Goal: Book appointment/travel/reservation

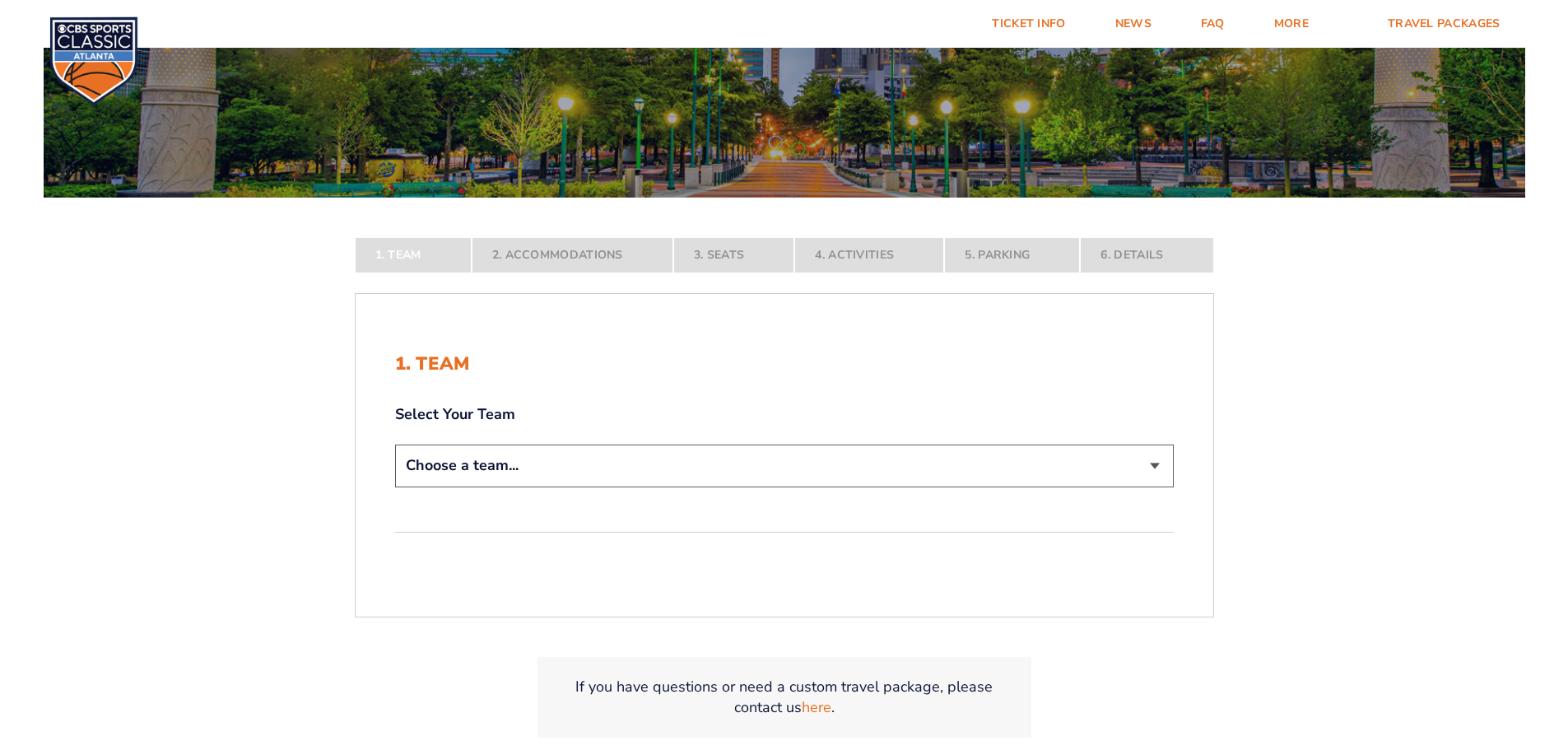
scroll to position [247, 0]
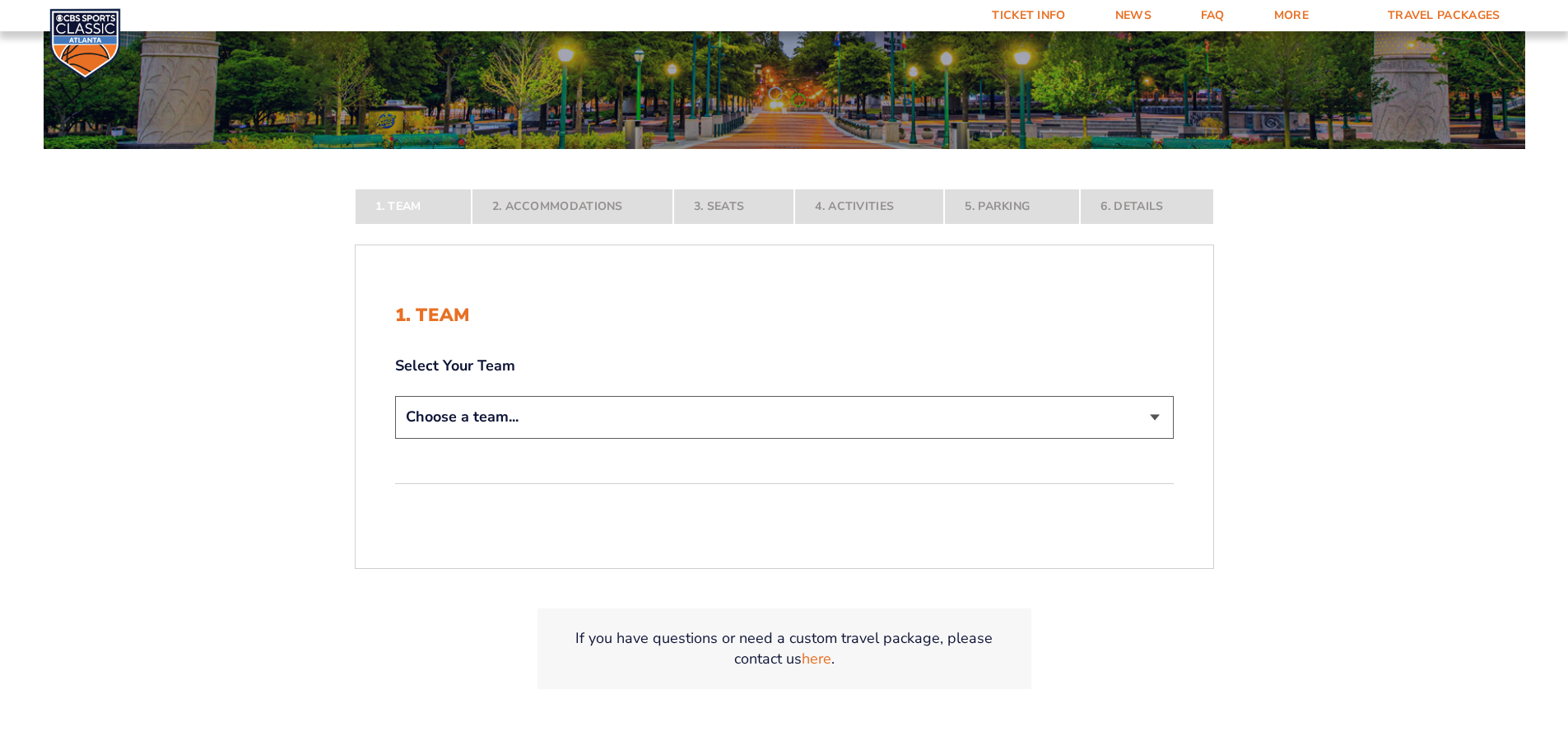
click at [1164, 422] on select "Choose a team... [US_STATE] Wildcats [US_STATE] State Buckeyes [US_STATE] Tar H…" at bounding box center [784, 416] width 779 height 42
select select "12956"
click at [395, 438] on select "Choose a team... [US_STATE] Wildcats [US_STATE] State Buckeyes [US_STATE] Tar H…" at bounding box center [784, 416] width 779 height 42
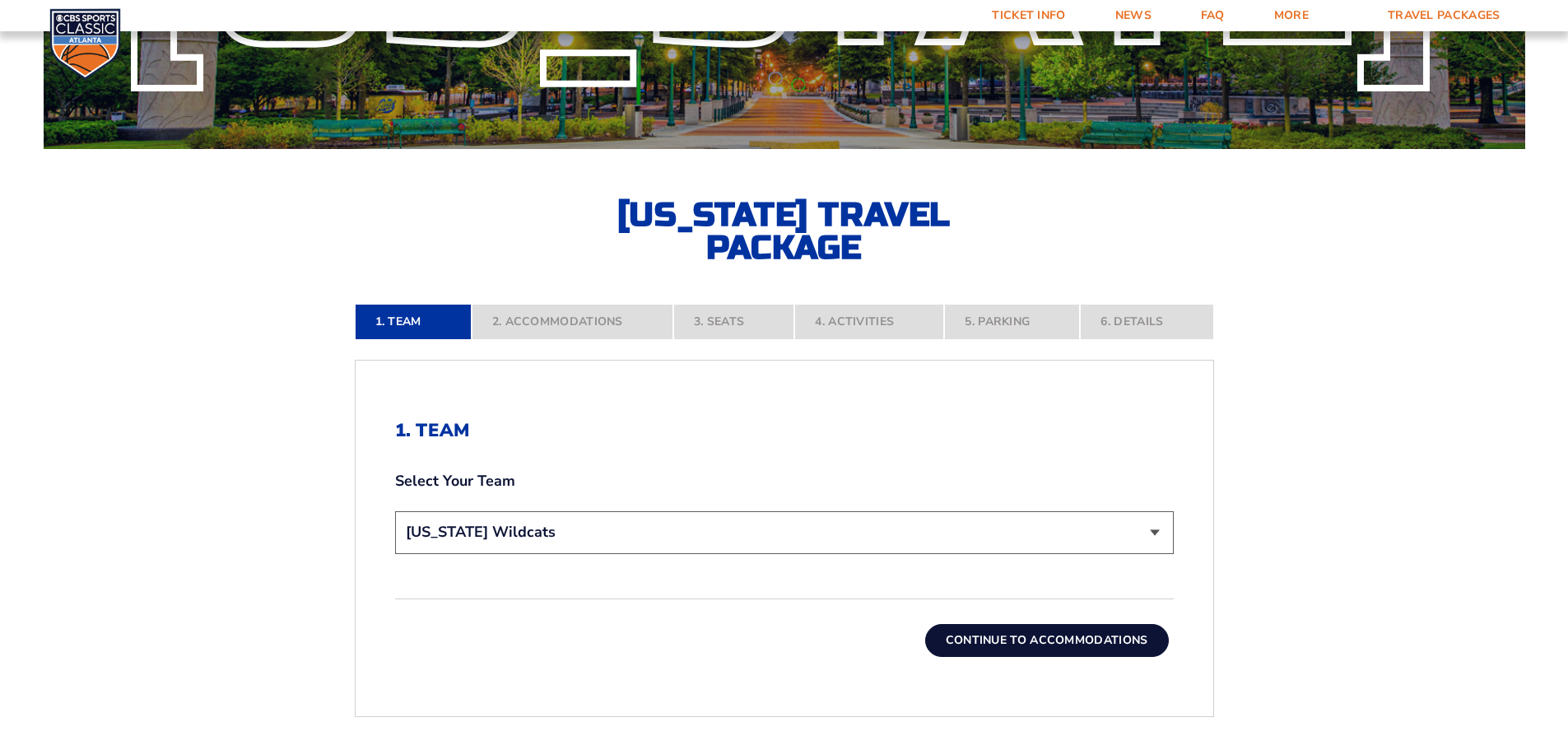
click at [1048, 641] on button "Continue To Accommodations" at bounding box center [1047, 640] width 243 height 33
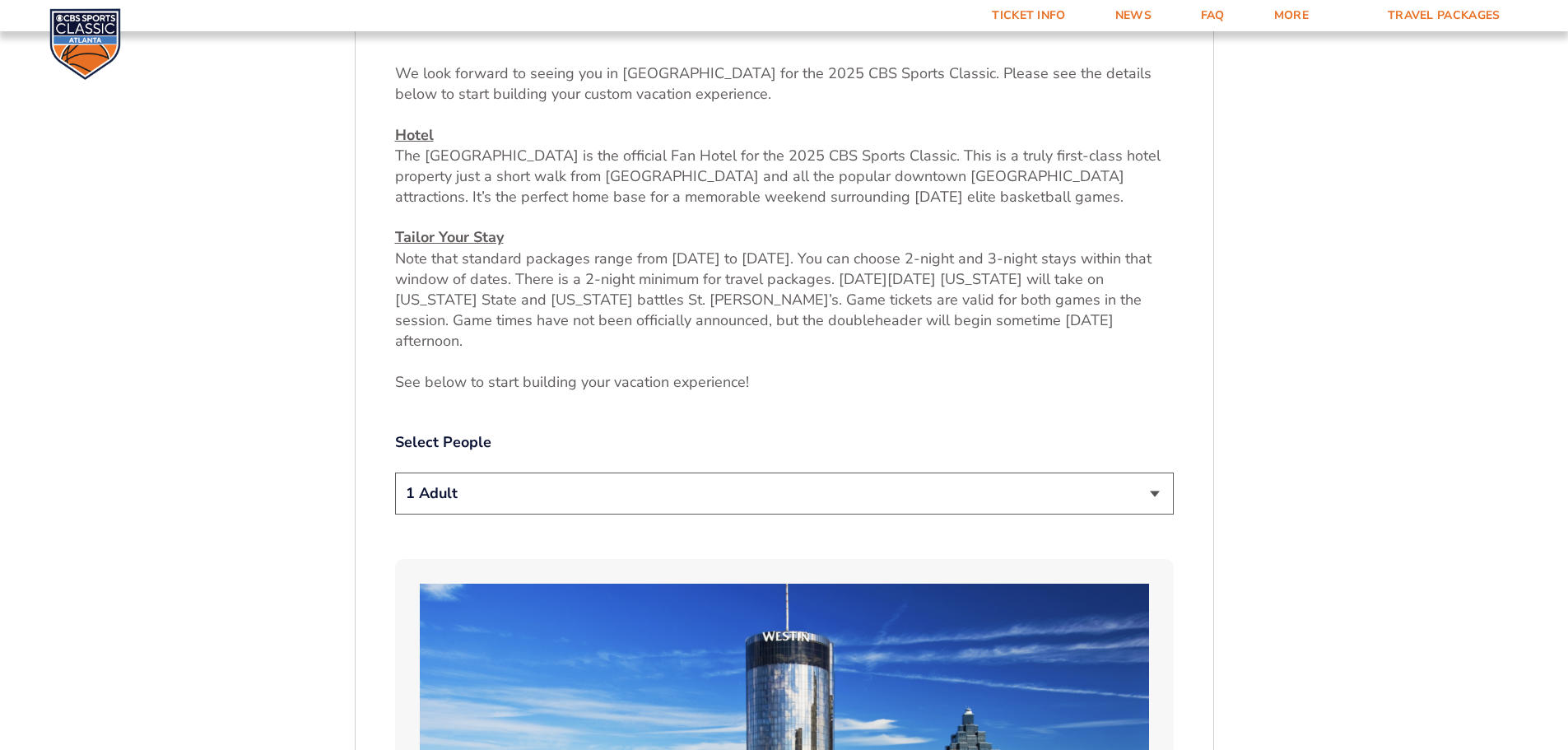
scroll to position [684, 0]
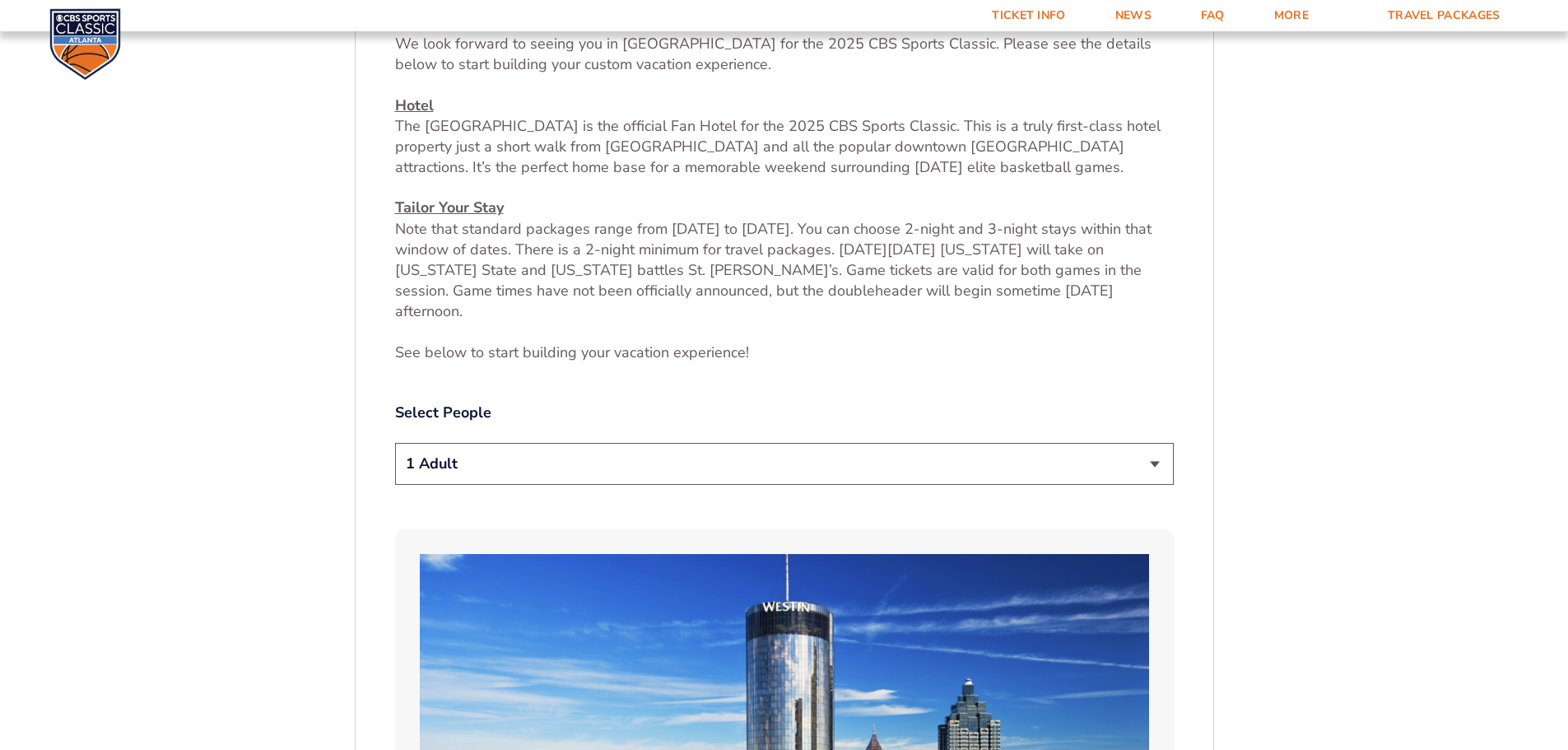
click at [1152, 443] on select "1 Adult 2 Adults 3 Adults 4 Adults 2 Adults + 1 Child 2 Adults + 2 Children 2 A…" at bounding box center [784, 463] width 779 height 42
select select "2 Adults"
click at [395, 443] on select "1 Adult 2 Adults 3 Adults 4 Adults 2 Adults + 1 Child 2 Adults + 2 Children 2 A…" at bounding box center [784, 463] width 779 height 42
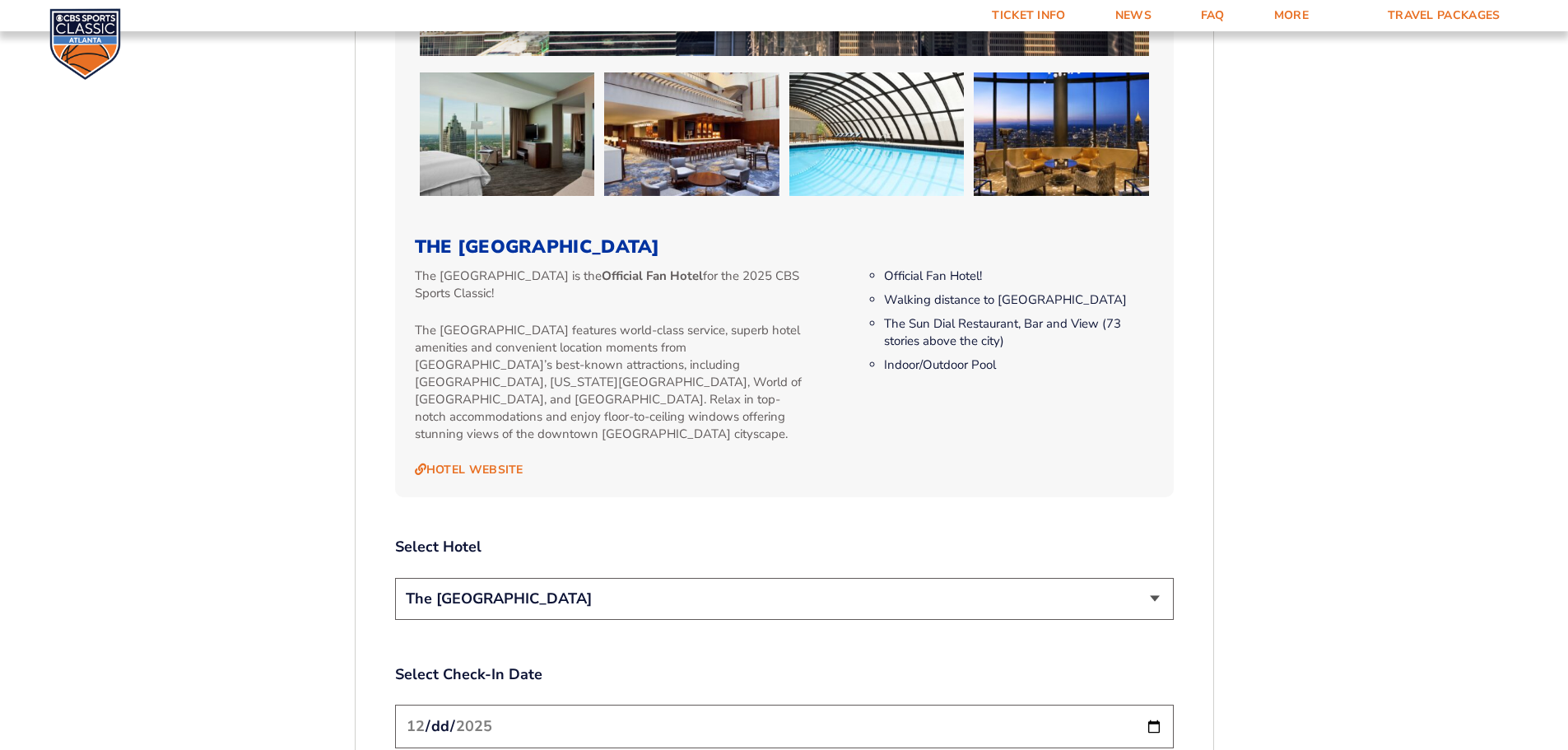
scroll to position [1672, 0]
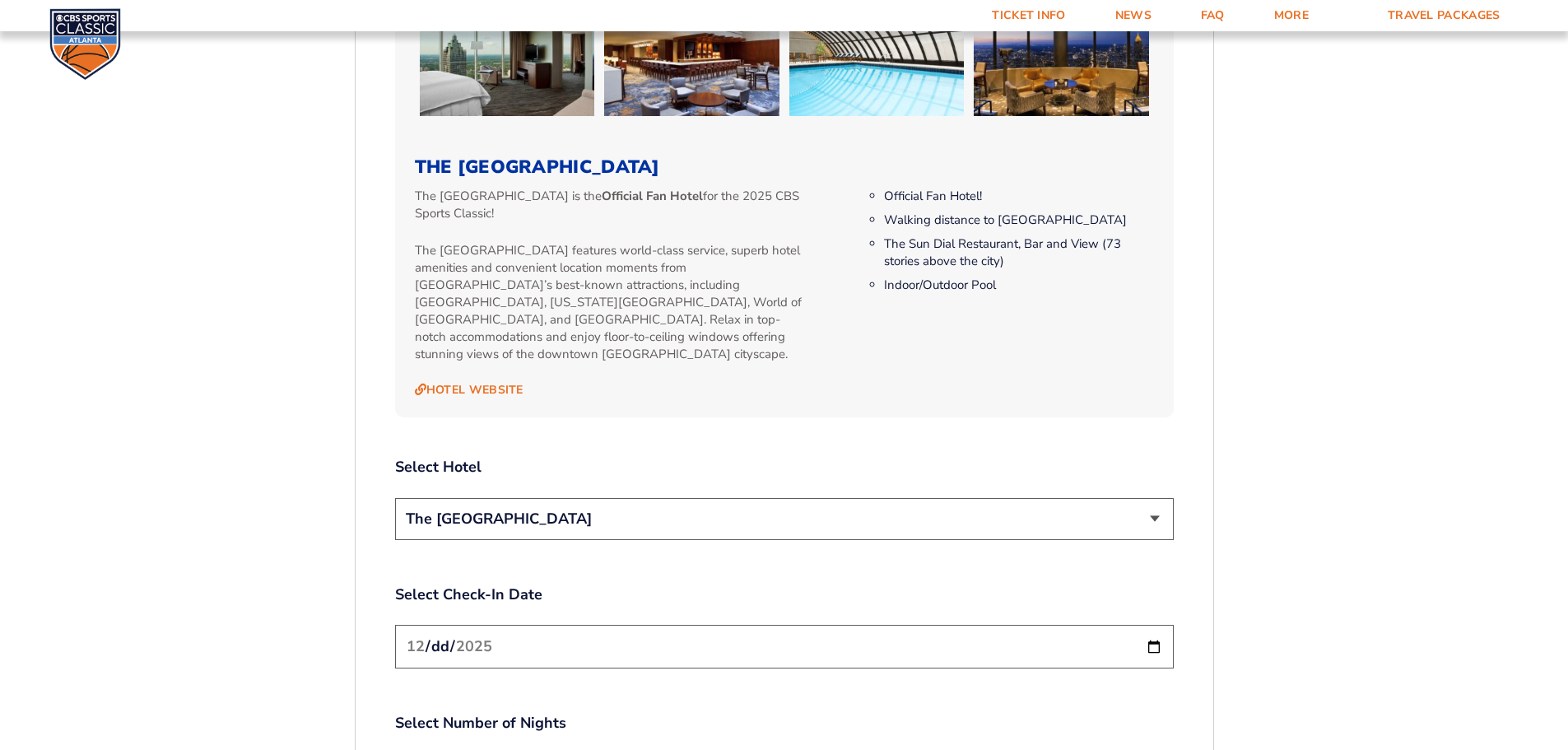
click at [1157, 498] on select "The [GEOGRAPHIC_DATA]" at bounding box center [784, 519] width 779 height 42
click at [1156, 625] on input "[DATE]" at bounding box center [784, 647] width 779 height 43
click at [1249, 578] on div "1. Team 2. Accommodations 3. Seats 4. Activities 5. Parking 6. Details 1. Team …" at bounding box center [784, 348] width 939 height 3018
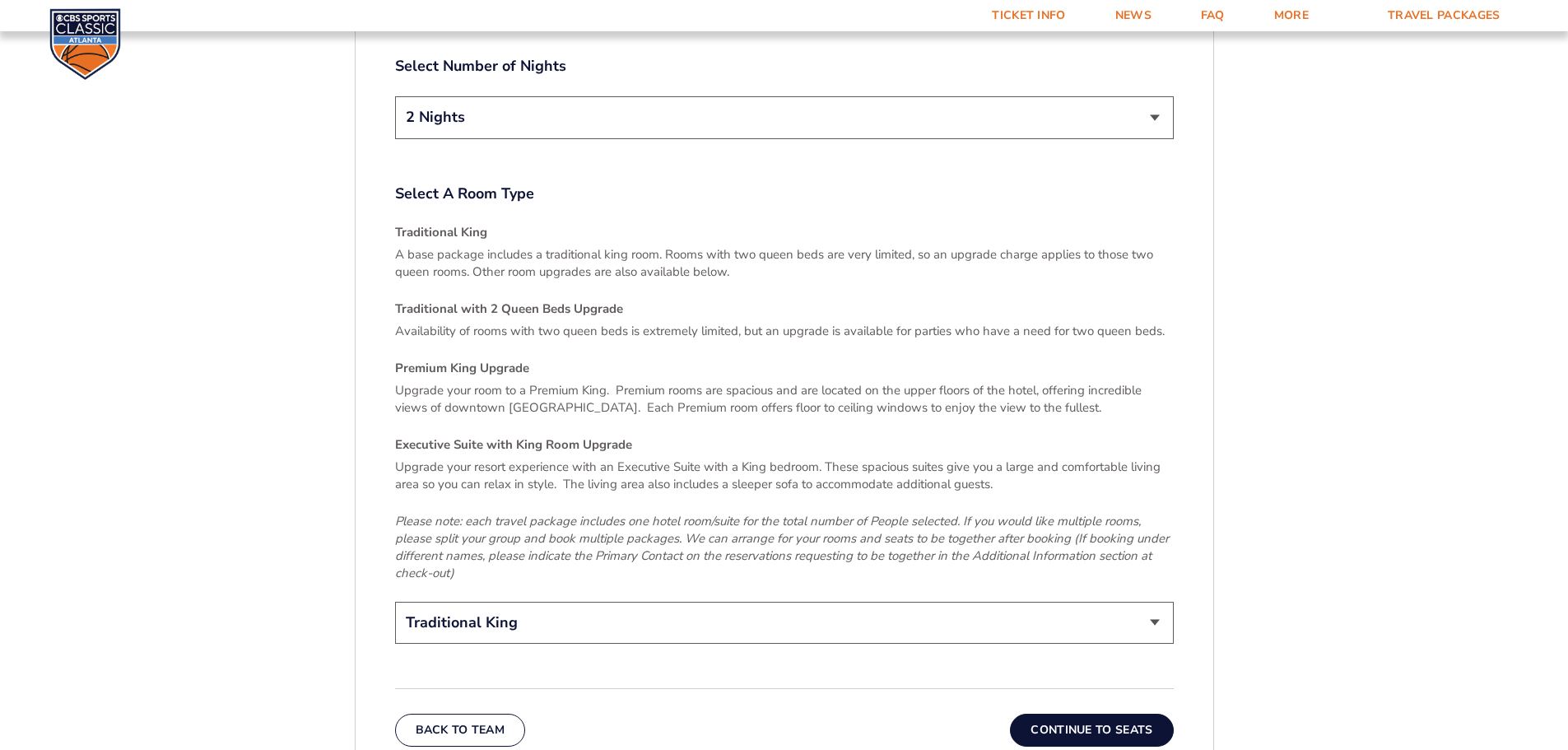
scroll to position [2331, 0]
click at [1116, 712] on button "Continue To Seats" at bounding box center [1091, 728] width 163 height 33
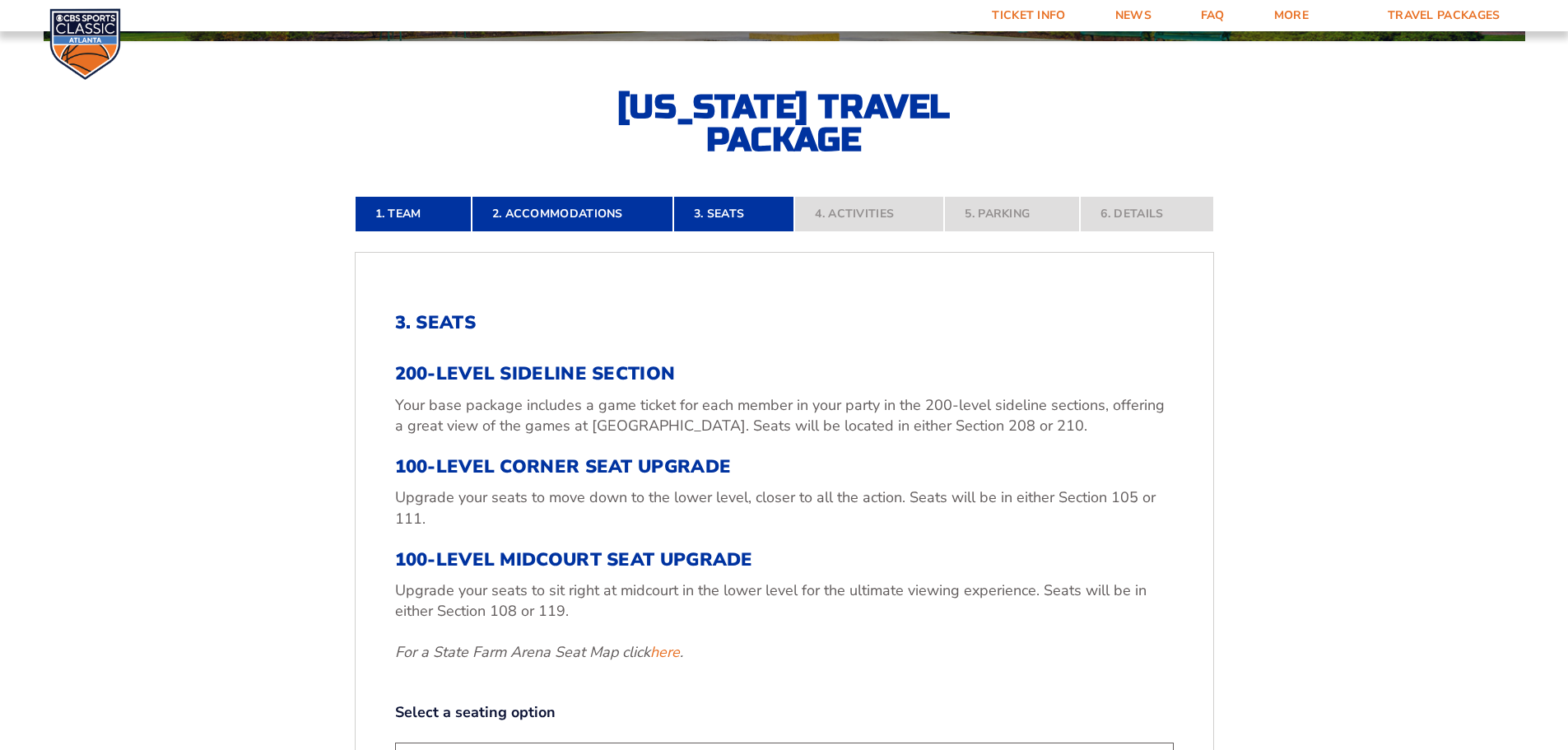
scroll to position [437, 0]
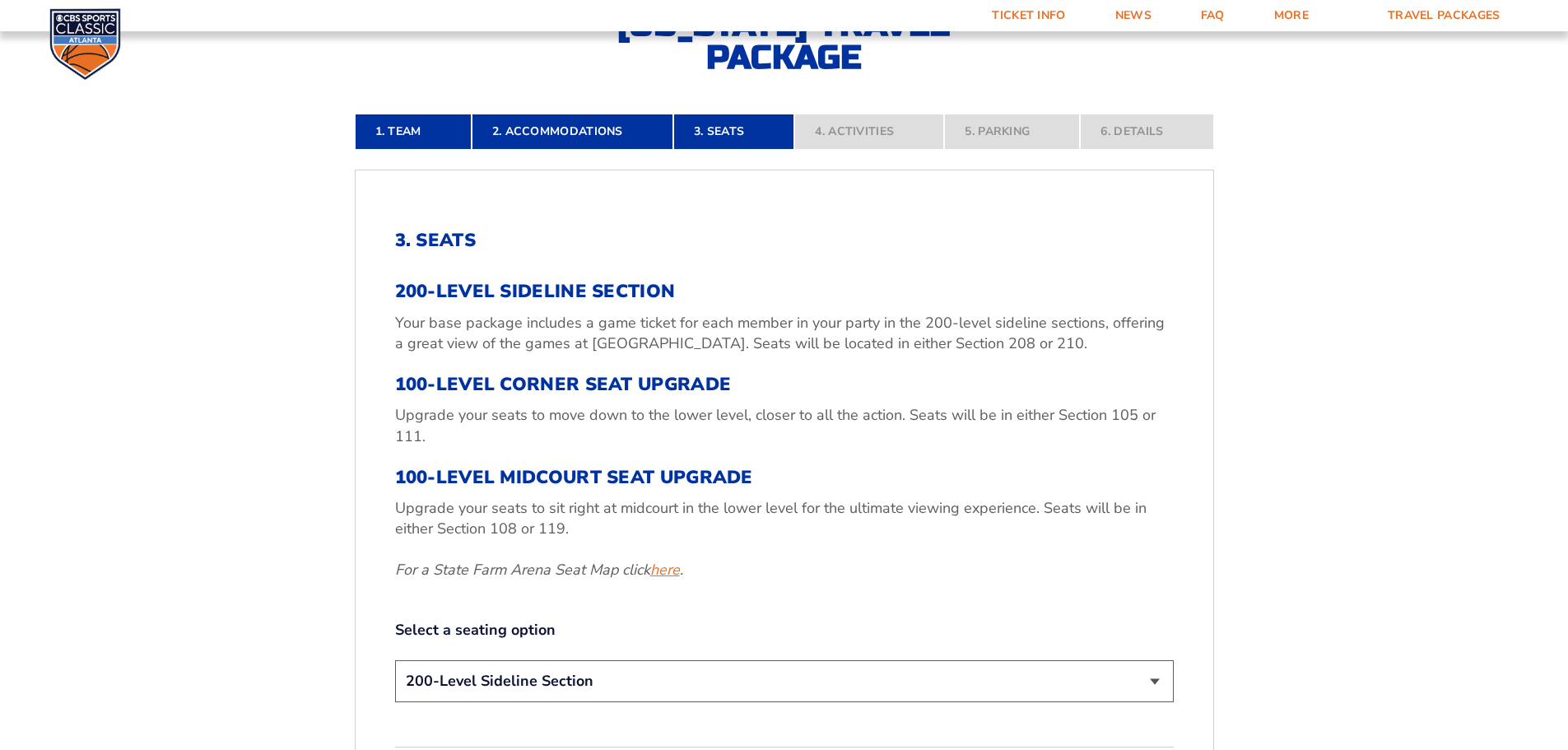
click at [671, 572] on link "here" at bounding box center [665, 570] width 30 height 21
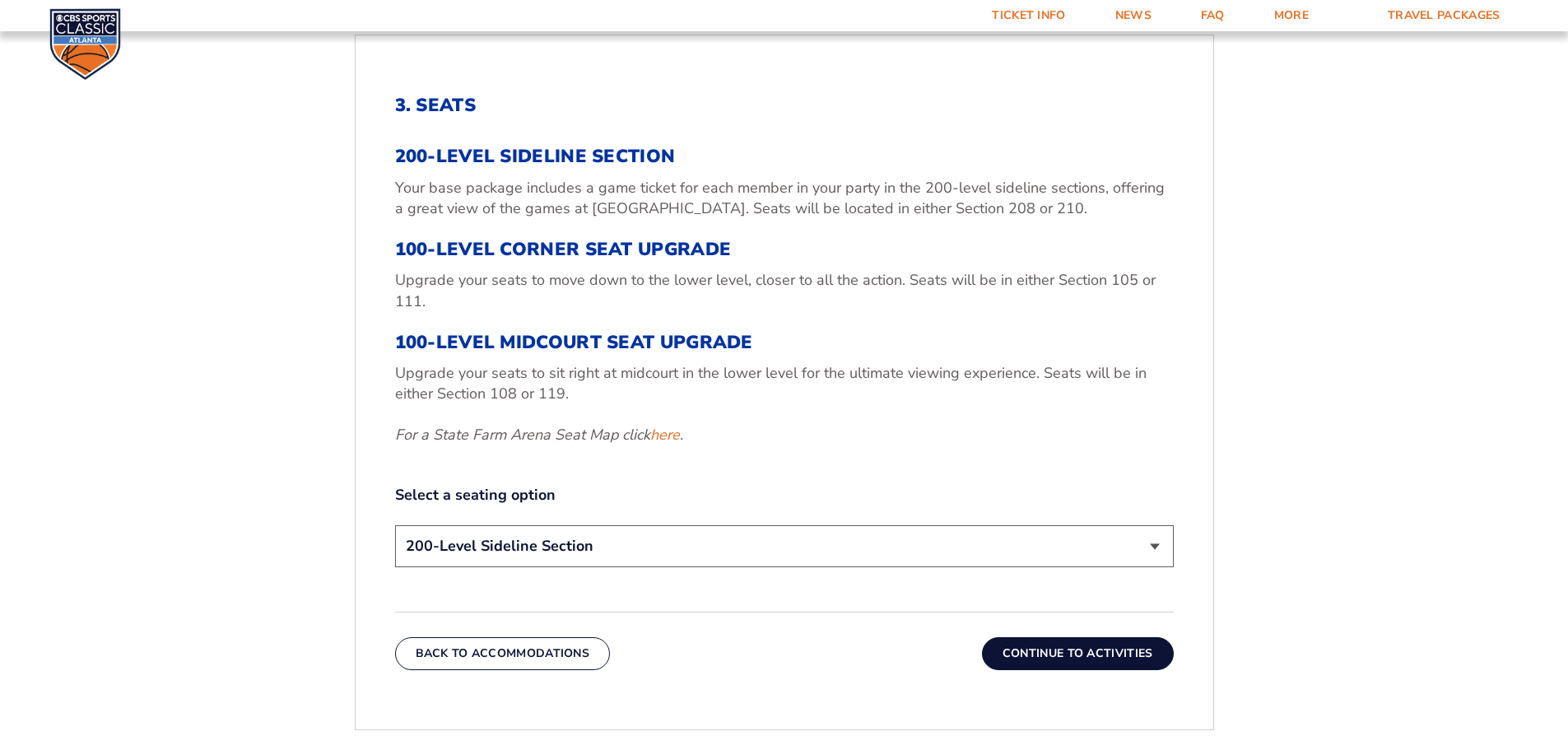
scroll to position [602, 0]
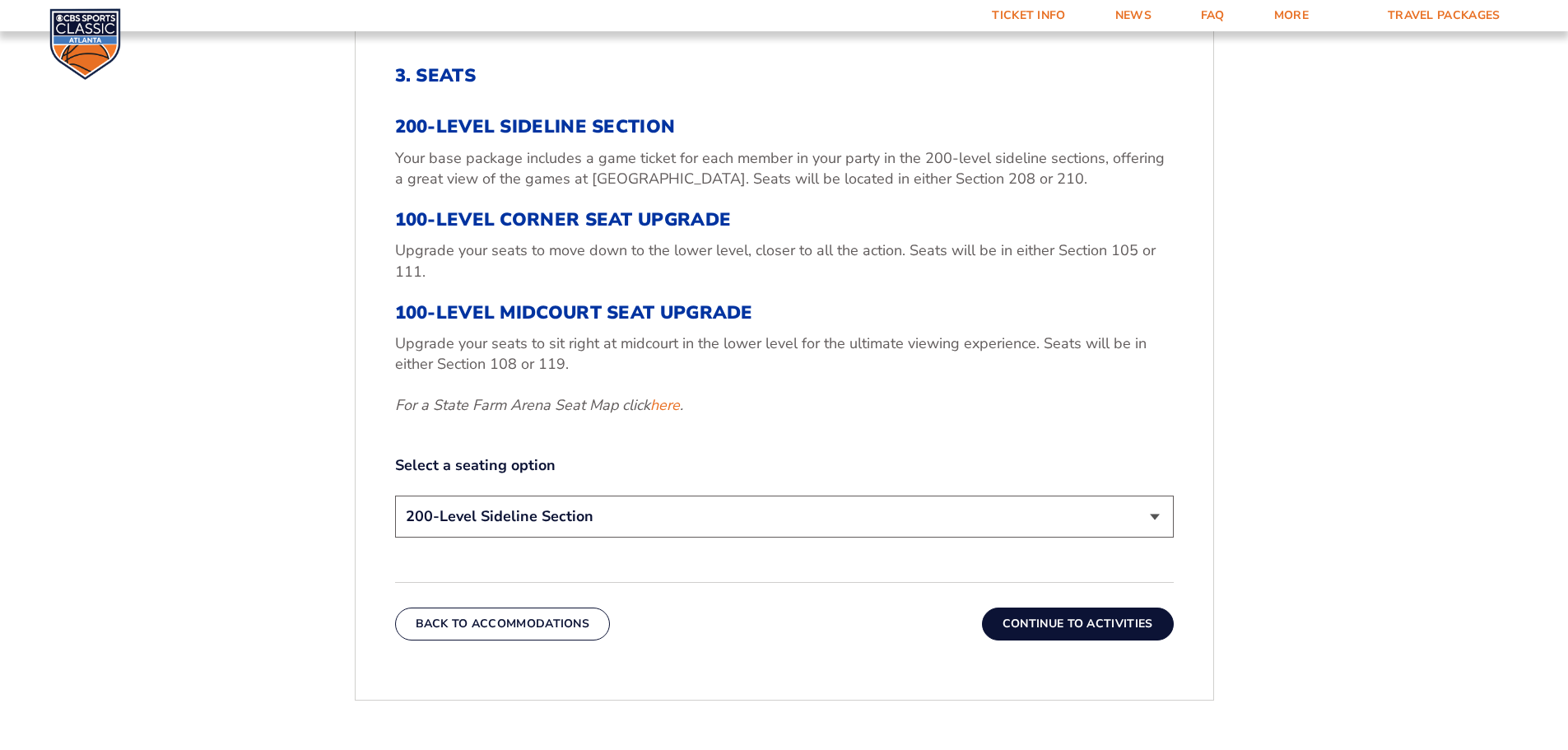
click at [1157, 520] on select "200-Level Sideline Section 100-Level Corner Seat Upgrade (+$120 per person) 100…" at bounding box center [784, 516] width 779 height 42
select select "100-Level Midcourt Seat Upgrade"
click at [395, 495] on select "200-Level Sideline Section 100-Level Corner Seat Upgrade (+$120 per person) 100…" at bounding box center [784, 516] width 779 height 42
click at [1079, 624] on button "Continue To Activities" at bounding box center [1078, 623] width 192 height 33
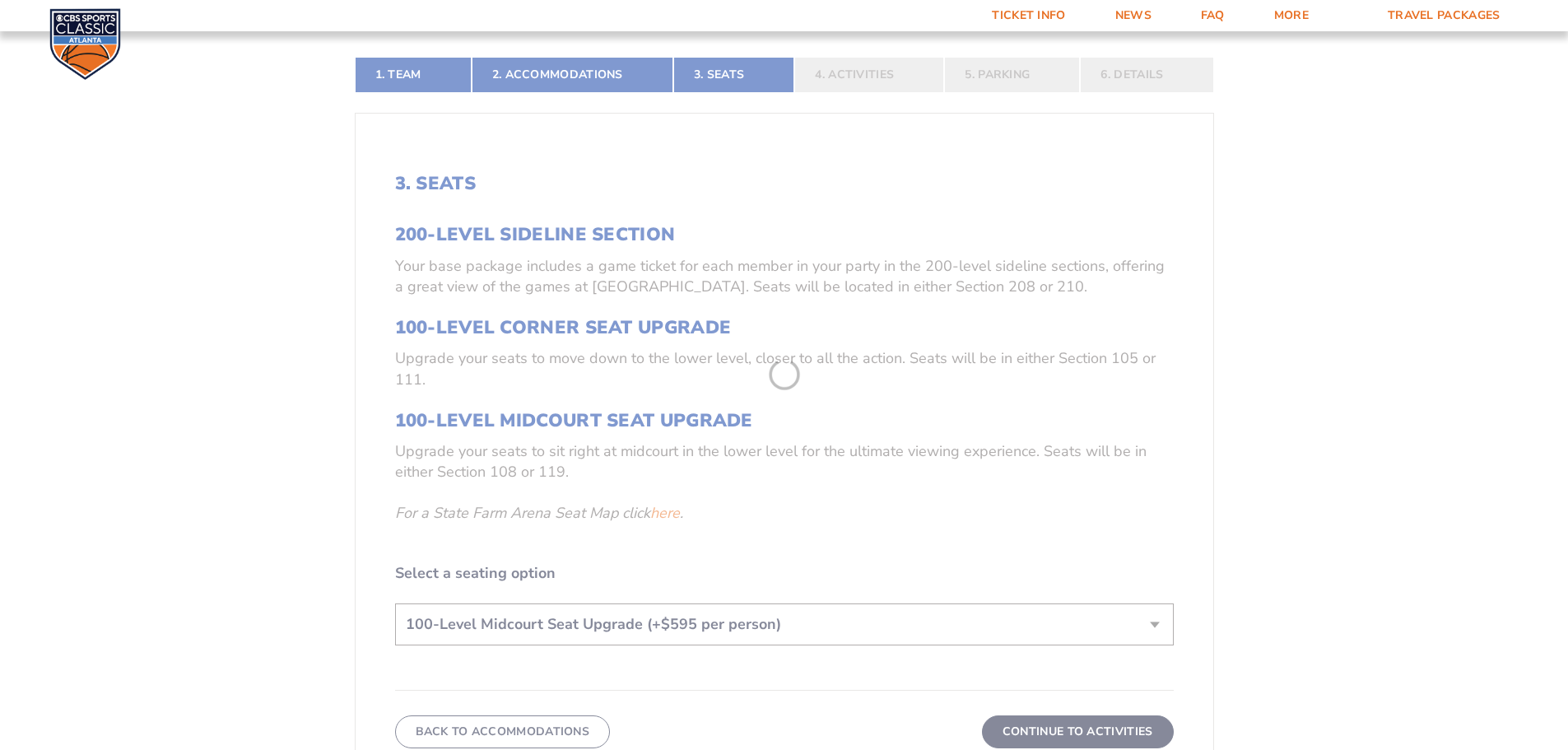
scroll to position [355, 0]
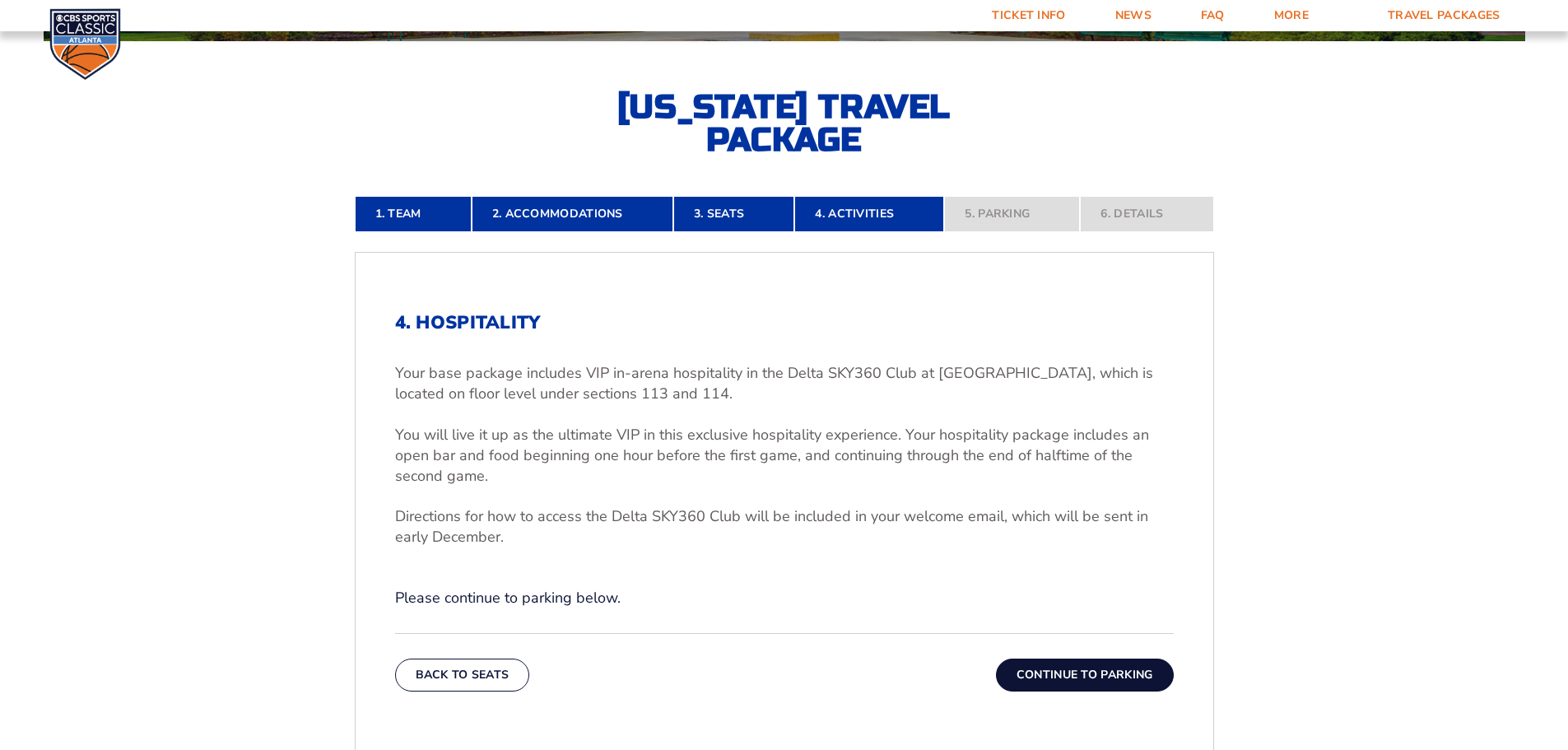
click at [1095, 675] on button "Continue To Parking" at bounding box center [1084, 675] width 178 height 33
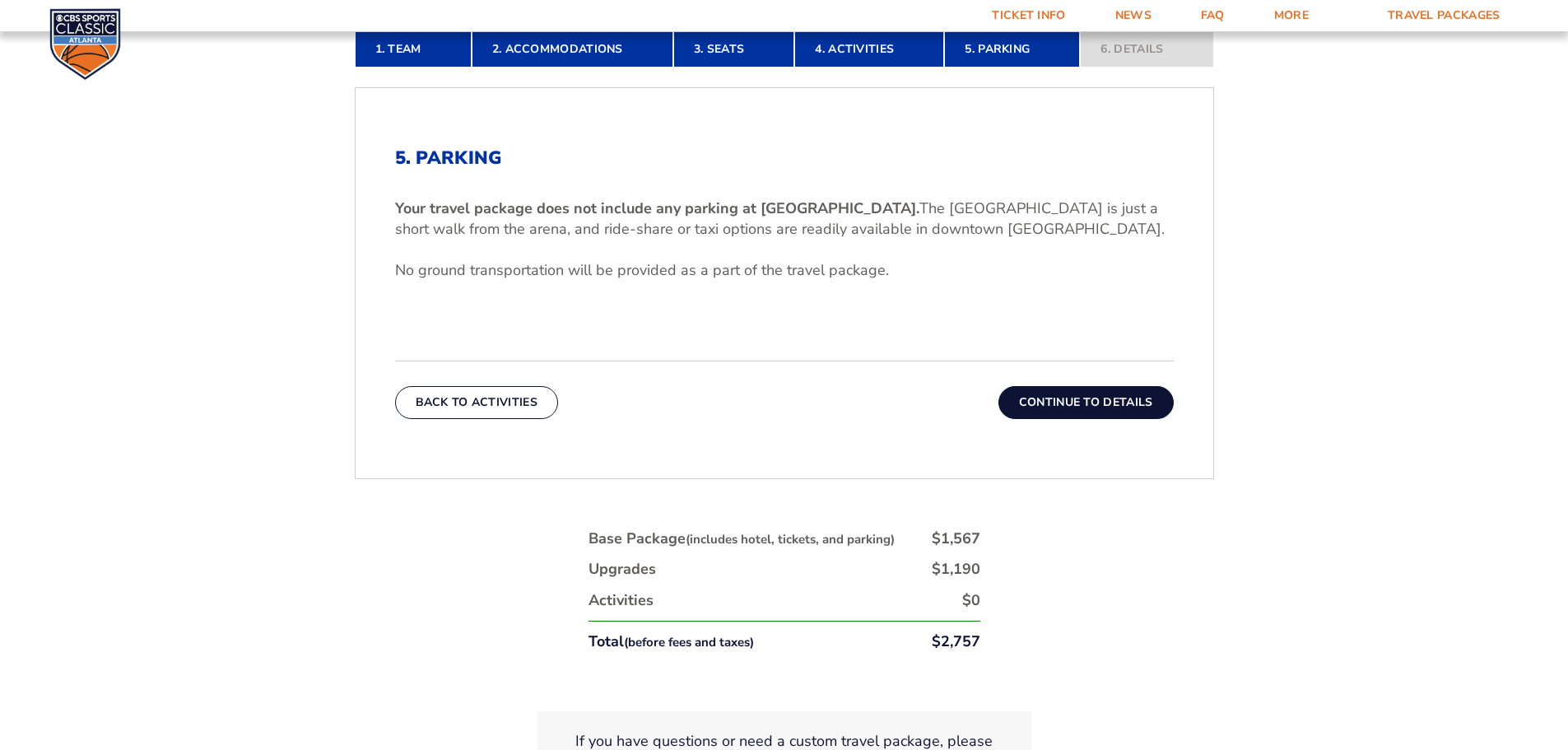
scroll to position [602, 0]
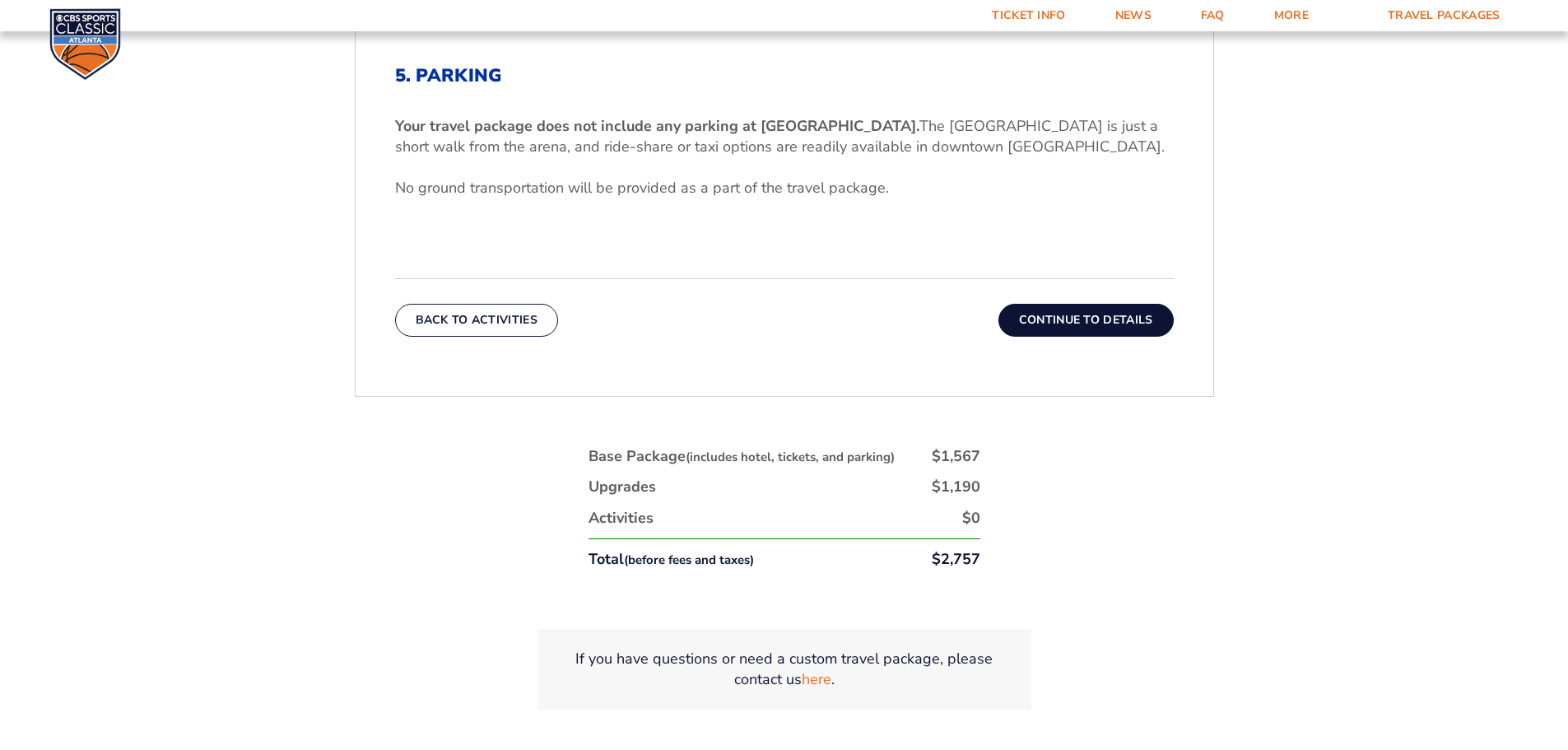
click at [1094, 323] on button "Continue To Details" at bounding box center [1086, 320] width 176 height 33
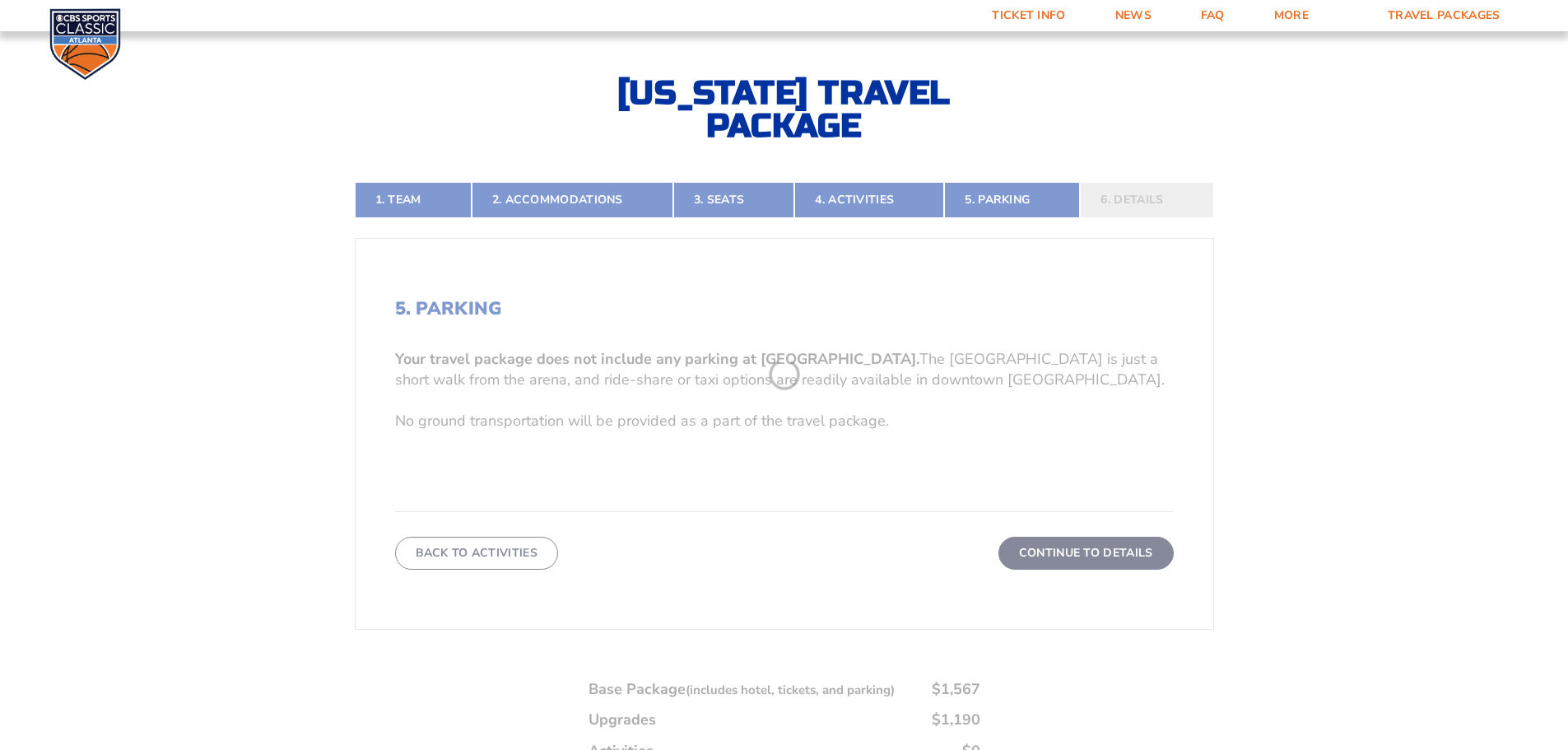
scroll to position [355, 0]
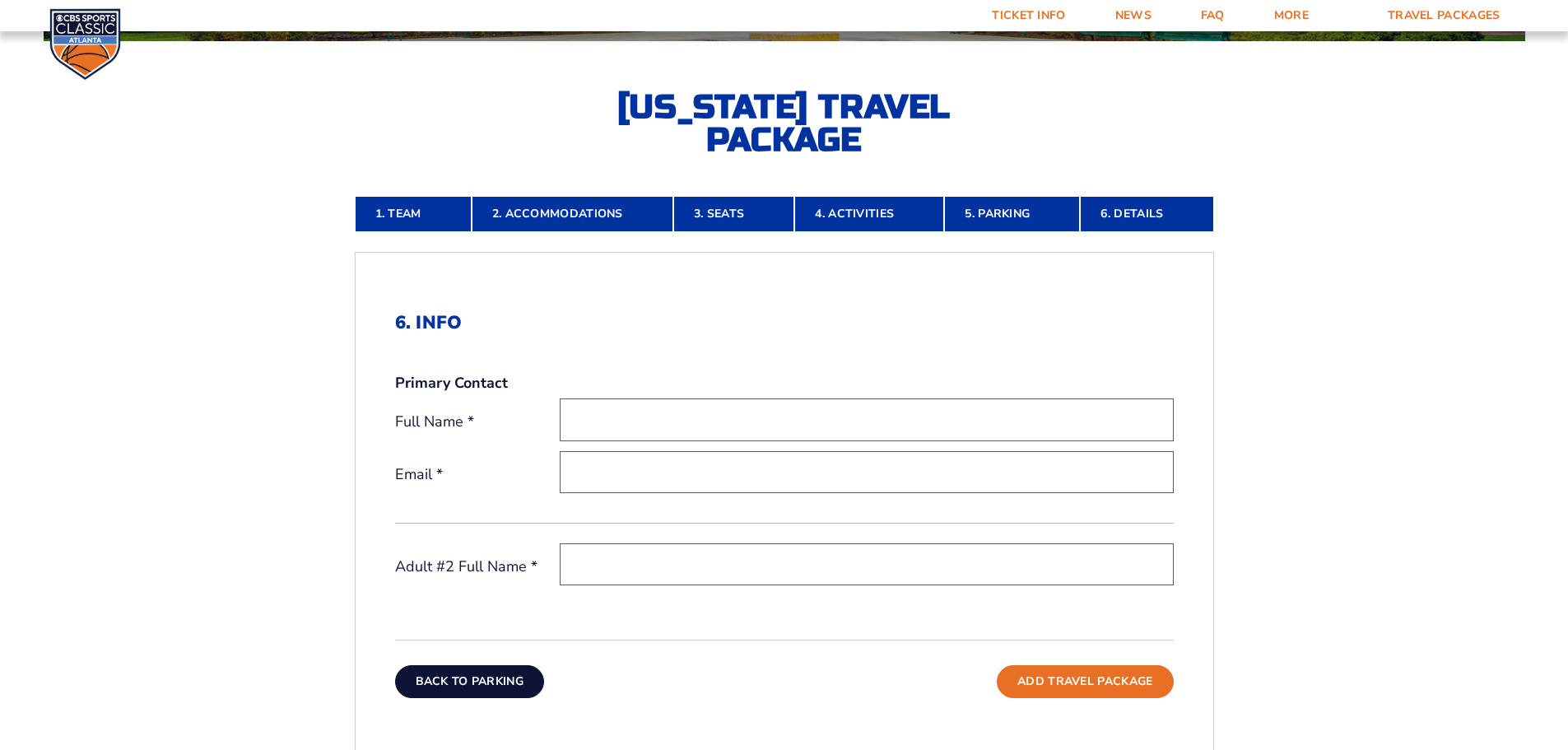
click at [488, 677] on button "Back To Parking" at bounding box center [469, 681] width 149 height 33
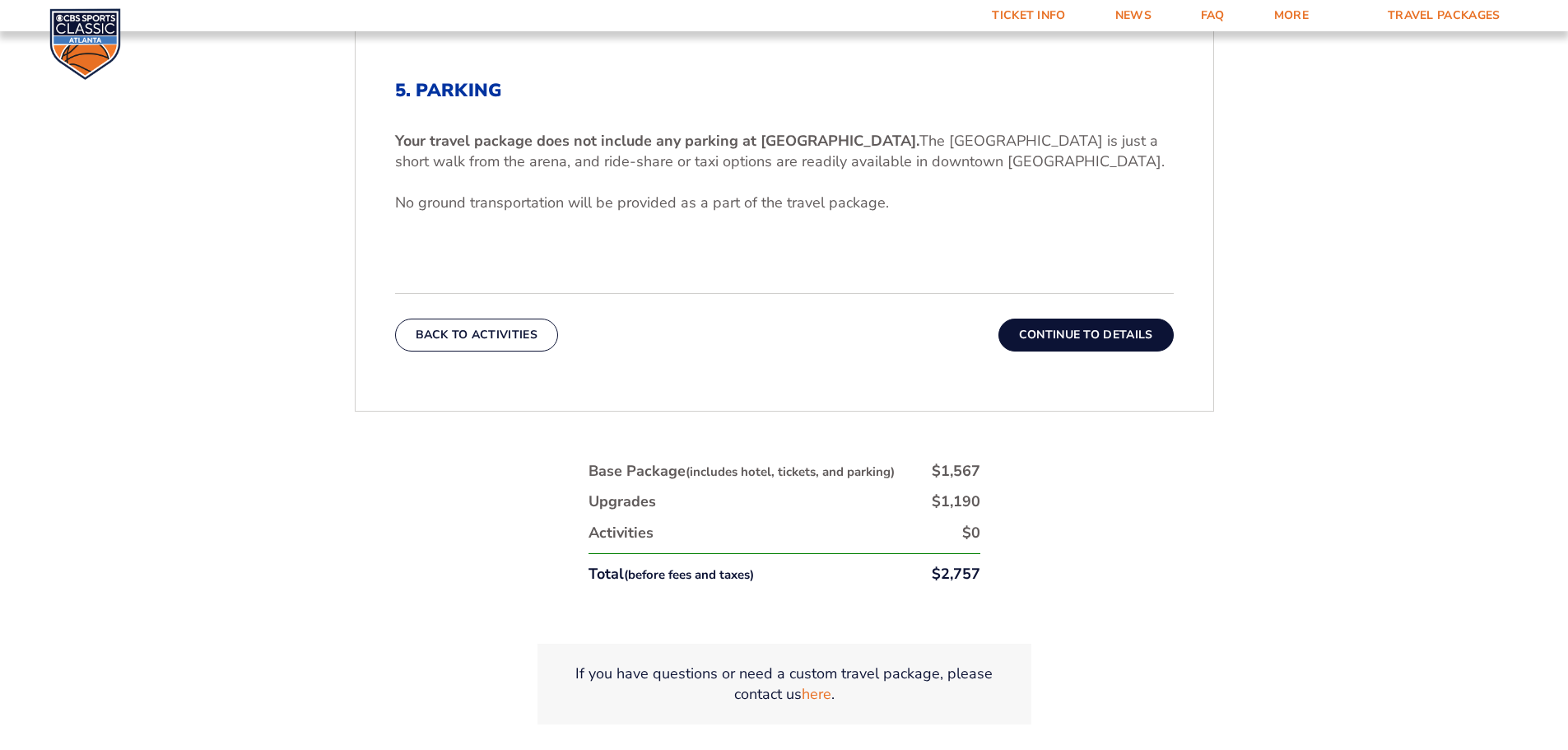
scroll to position [602, 0]
